Goal: Find specific page/section: Find specific page/section

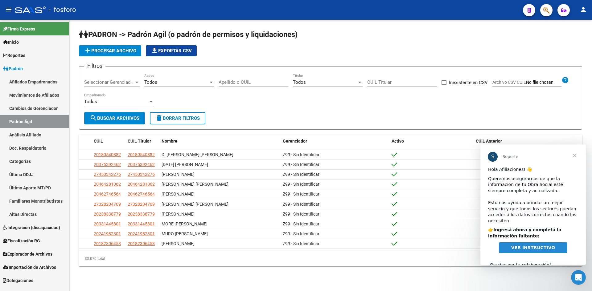
click at [232, 81] on input "Apellido o CUIL" at bounding box center [253, 82] width 70 height 6
paste input "18036323"
type input "20180363239"
click at [115, 121] on span "search Buscar Archivos" at bounding box center [115, 119] width 50 height 6
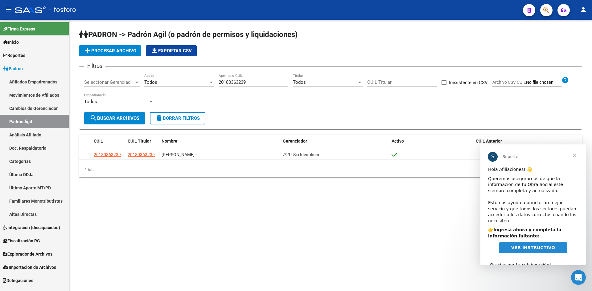
click at [576, 156] on span "Cerrar" at bounding box center [574, 156] width 22 height 22
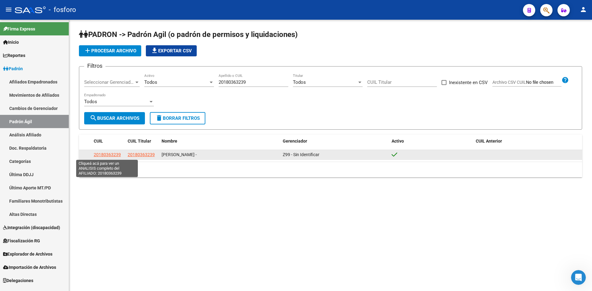
click at [107, 154] on span "20180363239" at bounding box center [107, 154] width 27 height 5
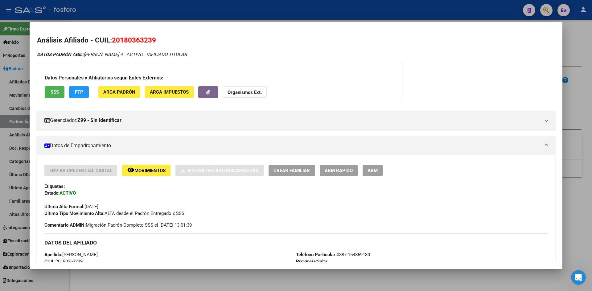
click at [147, 172] on span "Movimientos" at bounding box center [149, 171] width 31 height 6
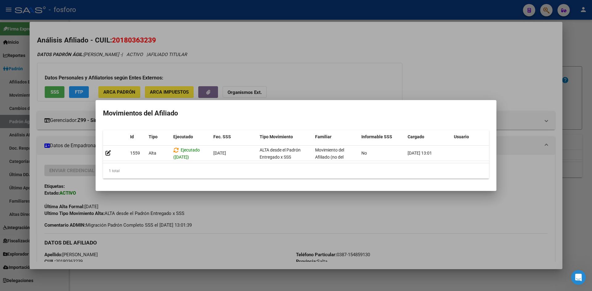
click at [436, 210] on div at bounding box center [296, 145] width 592 height 291
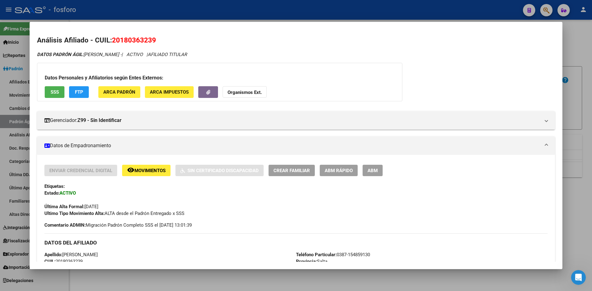
drag, startPoint x: 208, startPoint y: 281, endPoint x: 189, endPoint y: 253, distance: 33.2
click at [208, 278] on div at bounding box center [296, 145] width 592 height 291
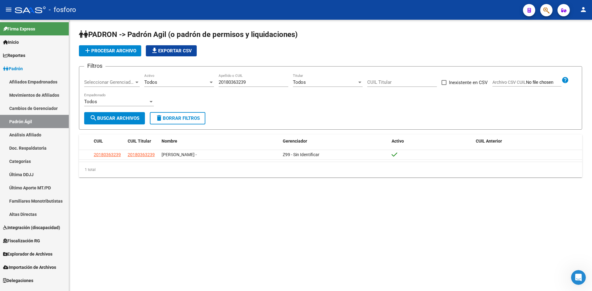
click at [24, 53] on span "Reportes" at bounding box center [14, 55] width 22 height 7
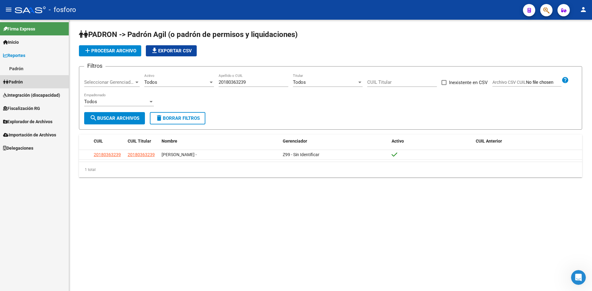
click at [26, 83] on link "Padrón" at bounding box center [34, 81] width 69 height 13
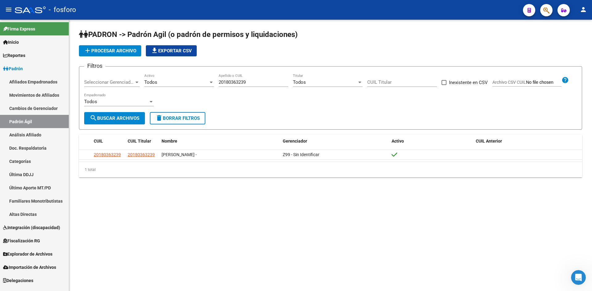
click at [25, 55] on span "Reportes" at bounding box center [14, 55] width 22 height 7
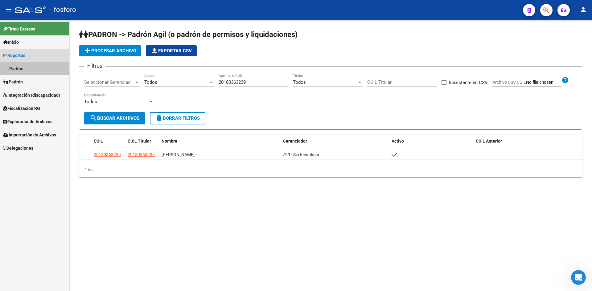
click at [18, 66] on link "Padrón" at bounding box center [34, 68] width 69 height 13
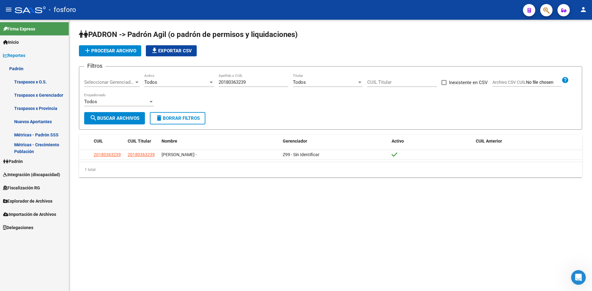
click at [46, 134] on link "Métricas - Padrón SSS" at bounding box center [34, 134] width 69 height 13
